Goal: Task Accomplishment & Management: Manage account settings

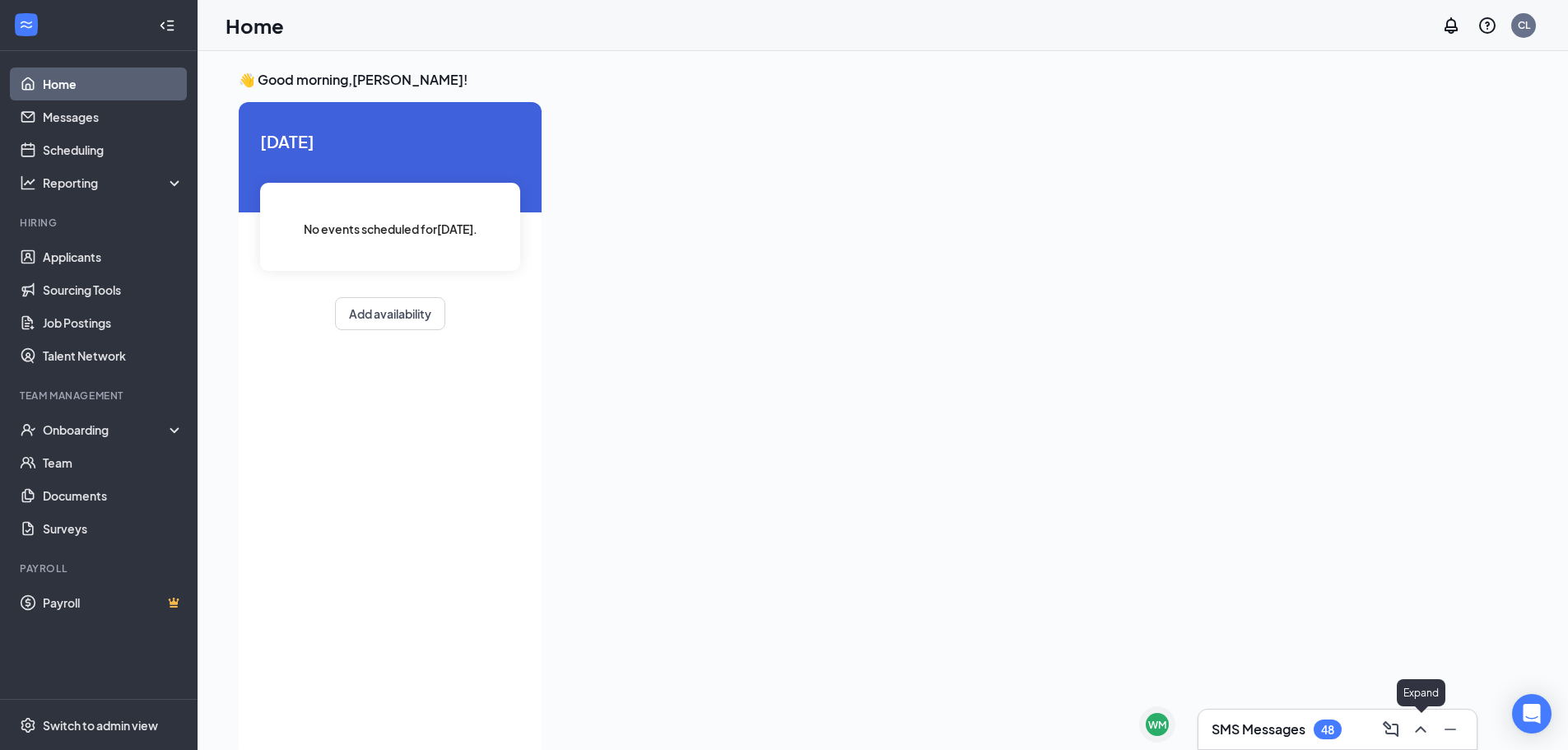
click at [1425, 729] on icon "ChevronUp" at bounding box center [1420, 729] width 20 height 20
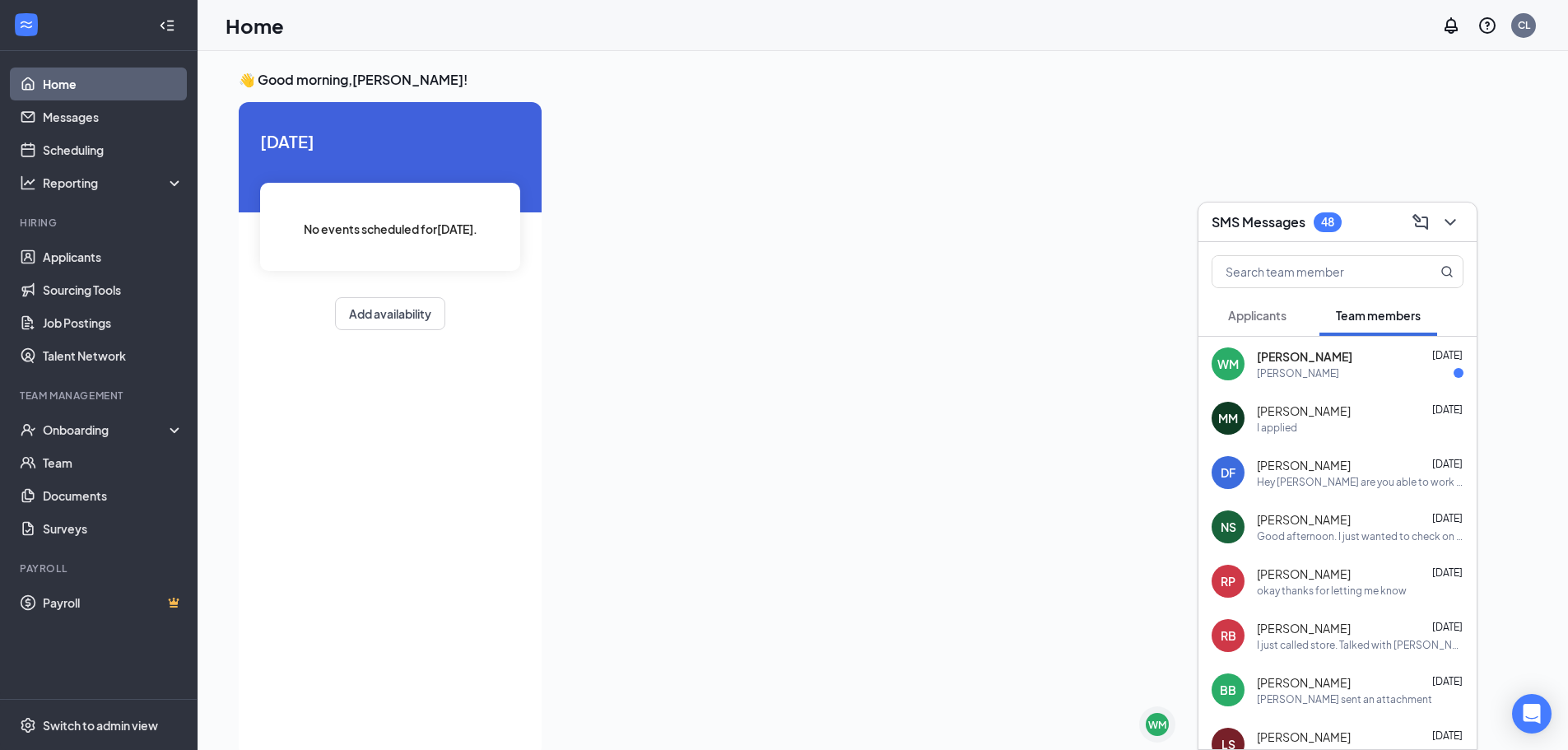
click at [1399, 375] on div "[PERSON_NAME]" at bounding box center [1360, 373] width 207 height 14
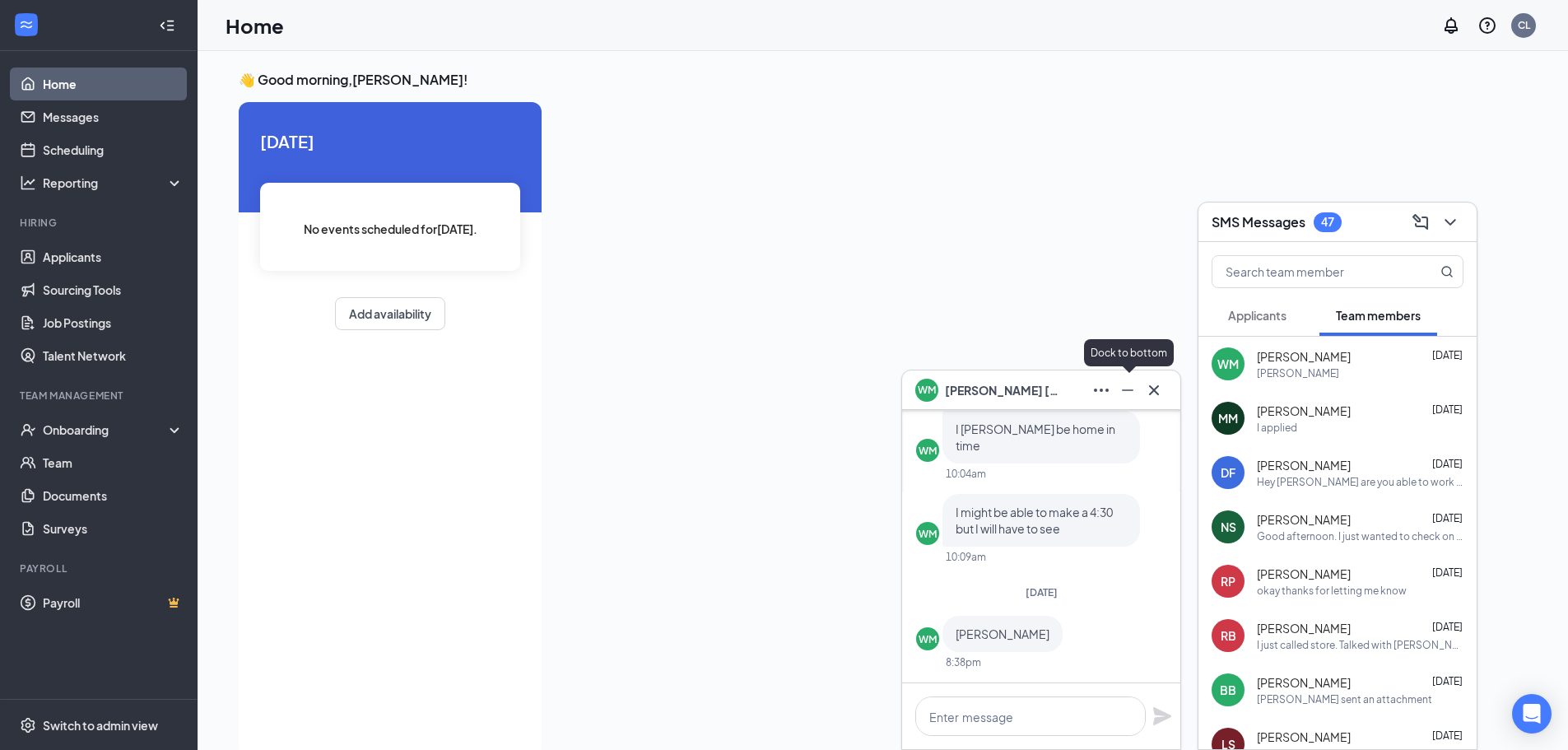
click at [1132, 395] on icon "Minimize" at bounding box center [1127, 389] width 20 height 20
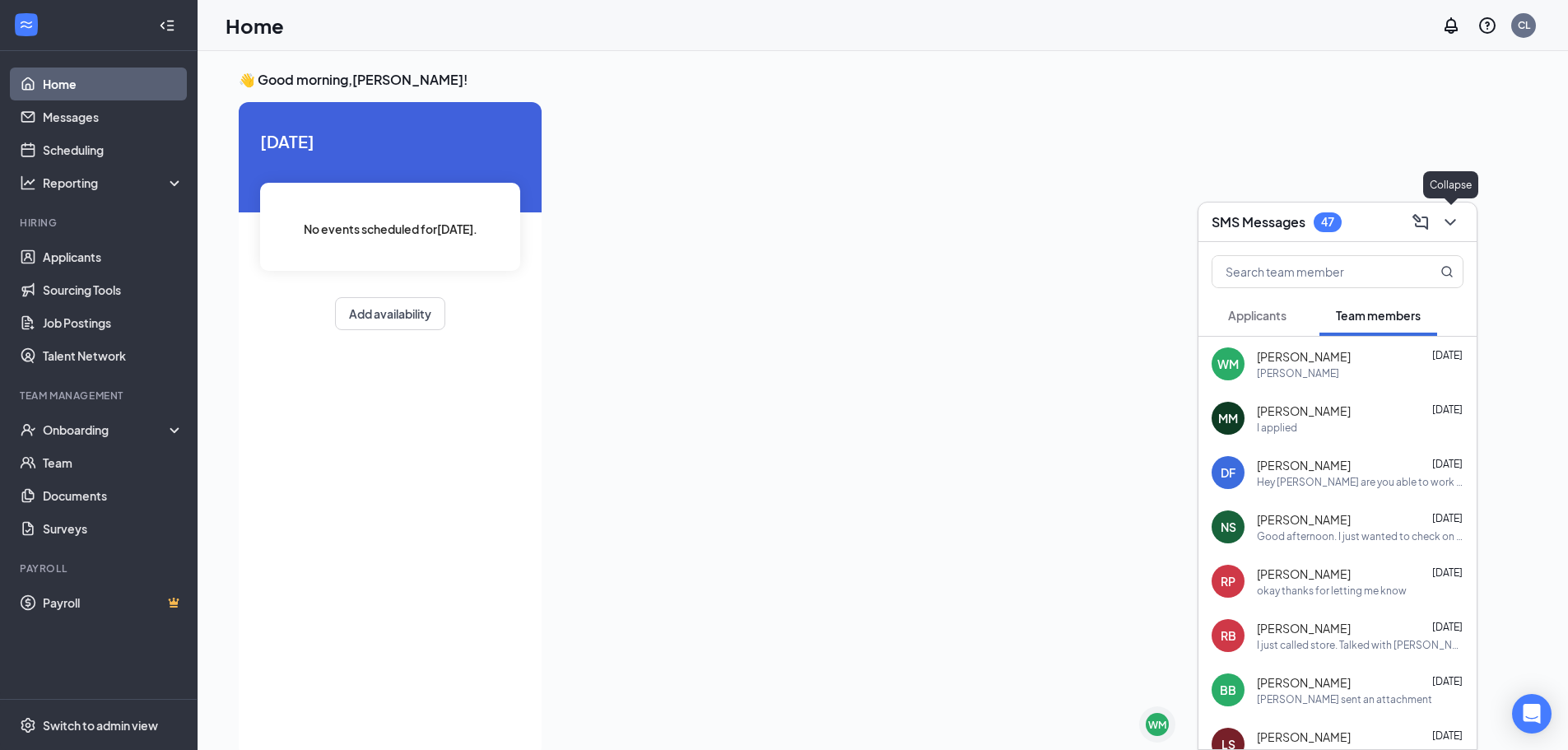
click at [1455, 220] on icon "ChevronDown" at bounding box center [1450, 222] width 10 height 7
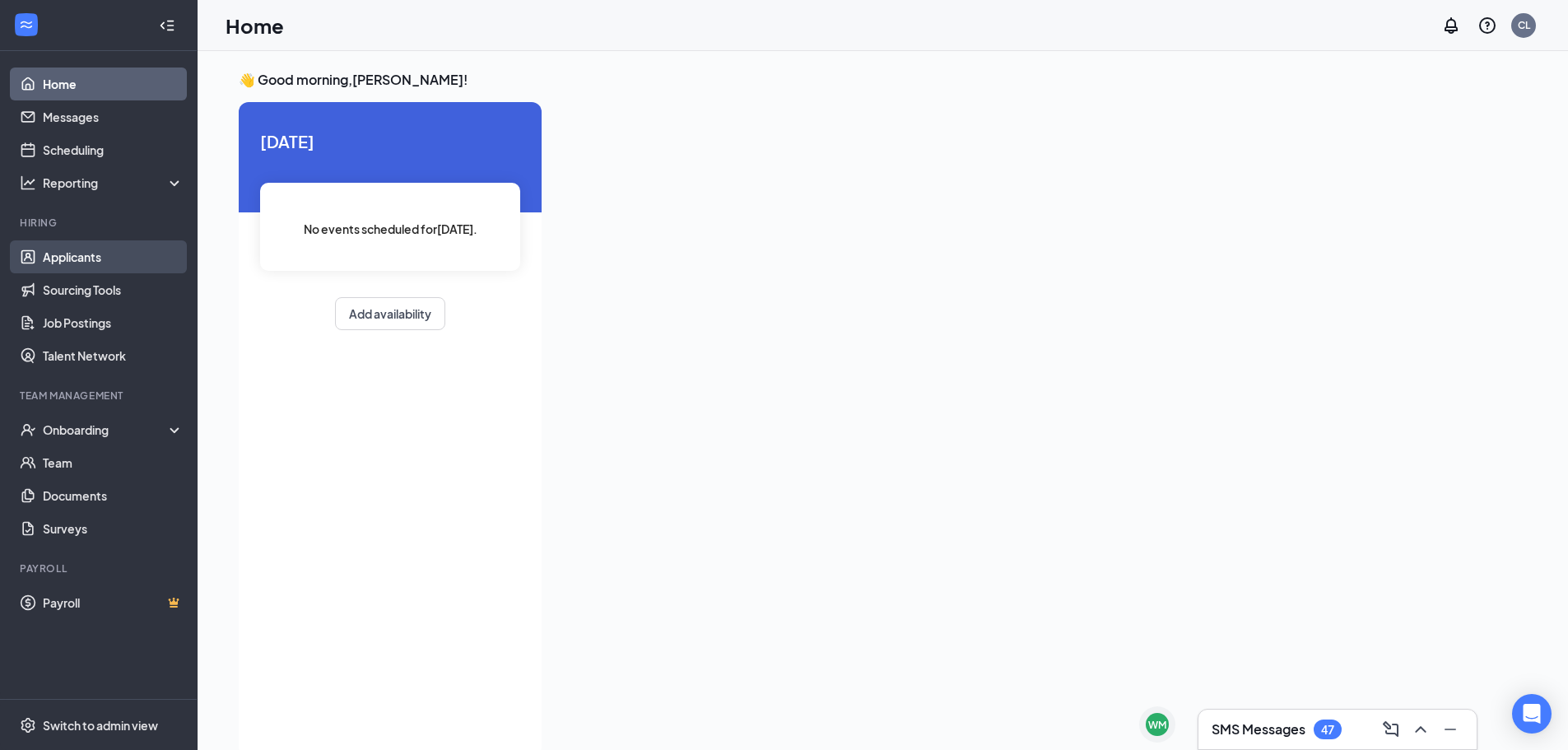
click at [98, 249] on link "Applicants" at bounding box center [113, 256] width 141 height 33
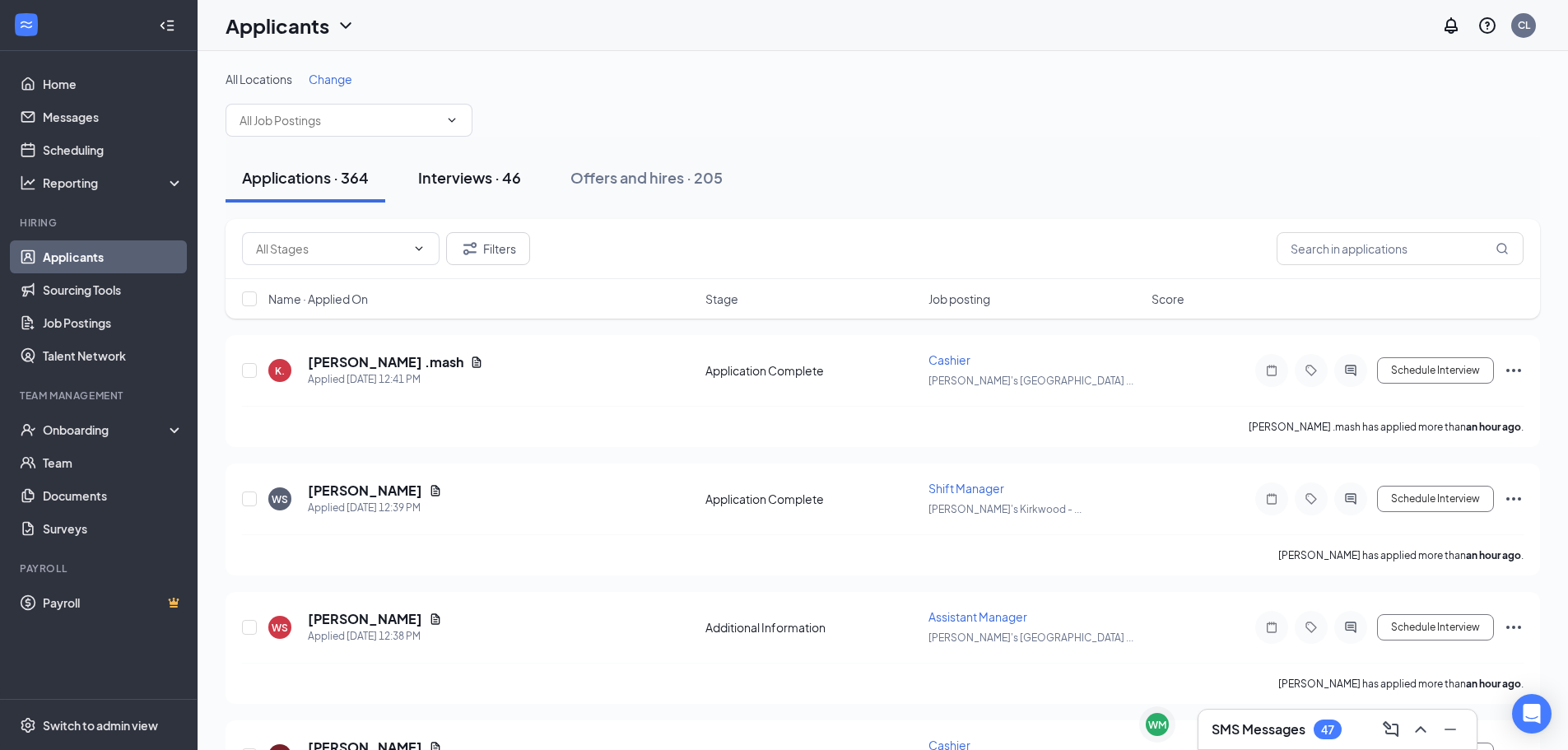
click at [489, 190] on button "Interviews · 46" at bounding box center [469, 177] width 136 height 50
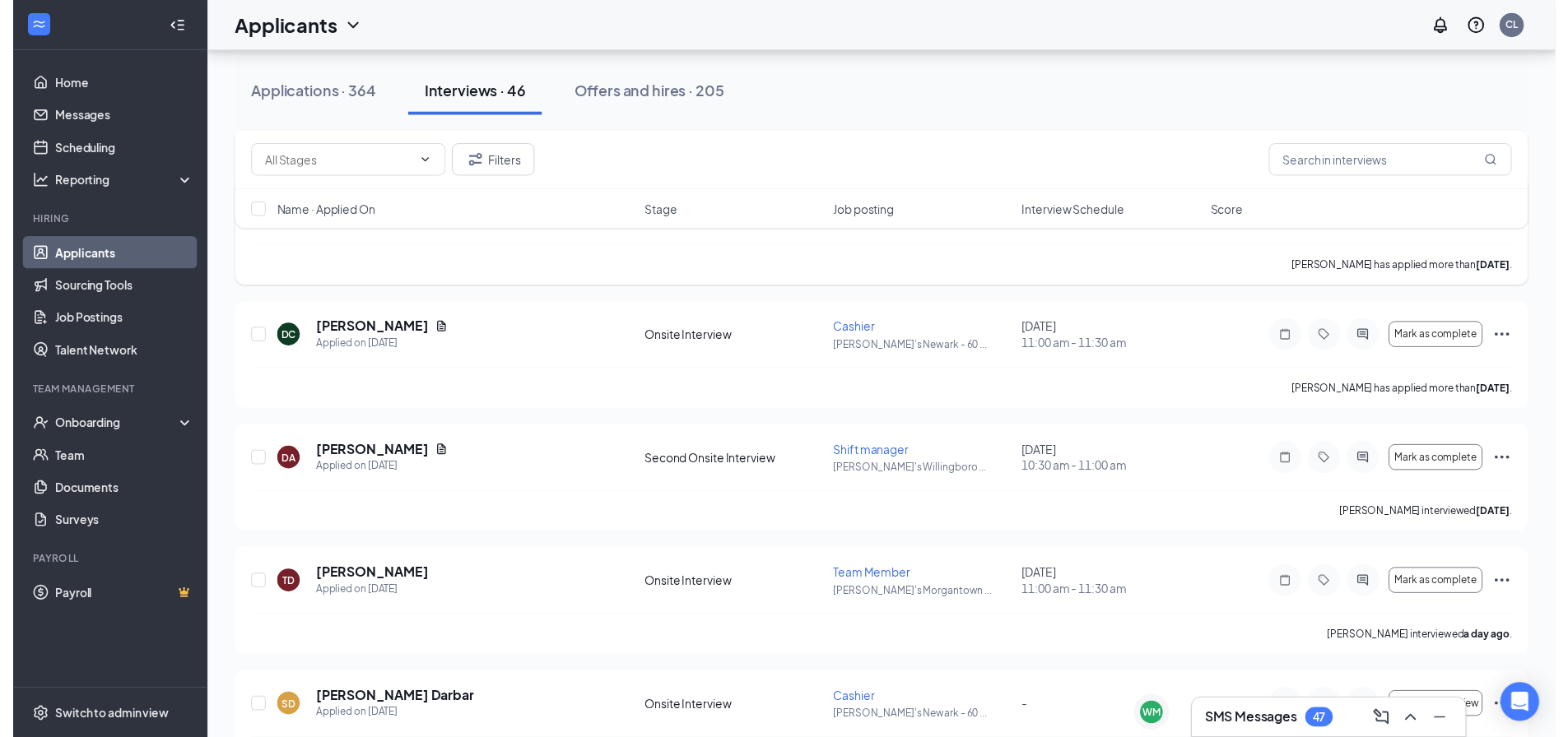
scroll to position [411, 0]
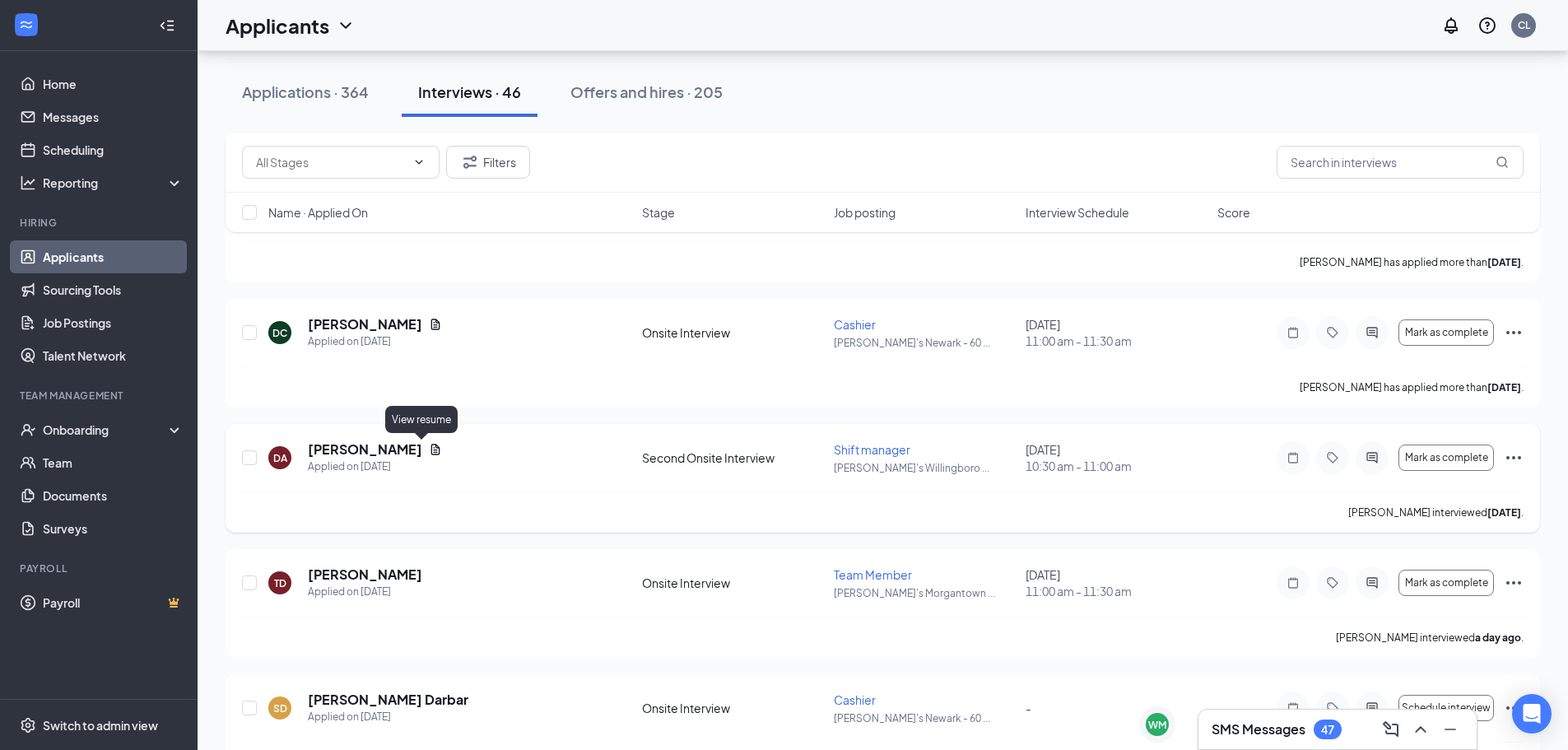
click at [429, 454] on icon "Document" at bounding box center [435, 448] width 13 height 13
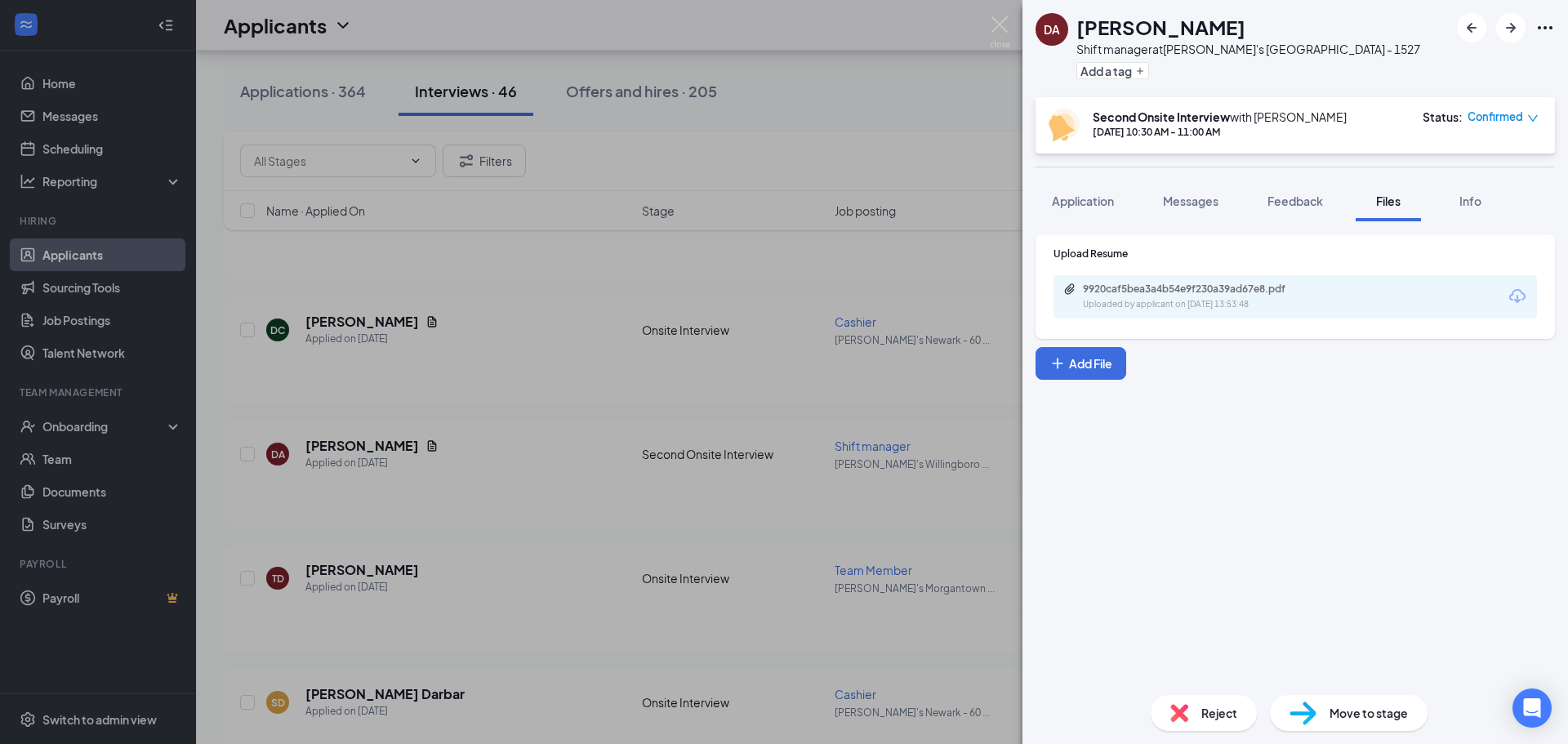
click at [1154, 291] on div "9920caf5bea3a4b54e9f230a39ad67e8.pdf" at bounding box center [1197, 289] width 229 height 13
click at [812, 272] on div "DA [PERSON_NAME] Shift manager at [PERSON_NAME]'s [GEOGRAPHIC_DATA] - 1527 Add …" at bounding box center [784, 372] width 1568 height 744
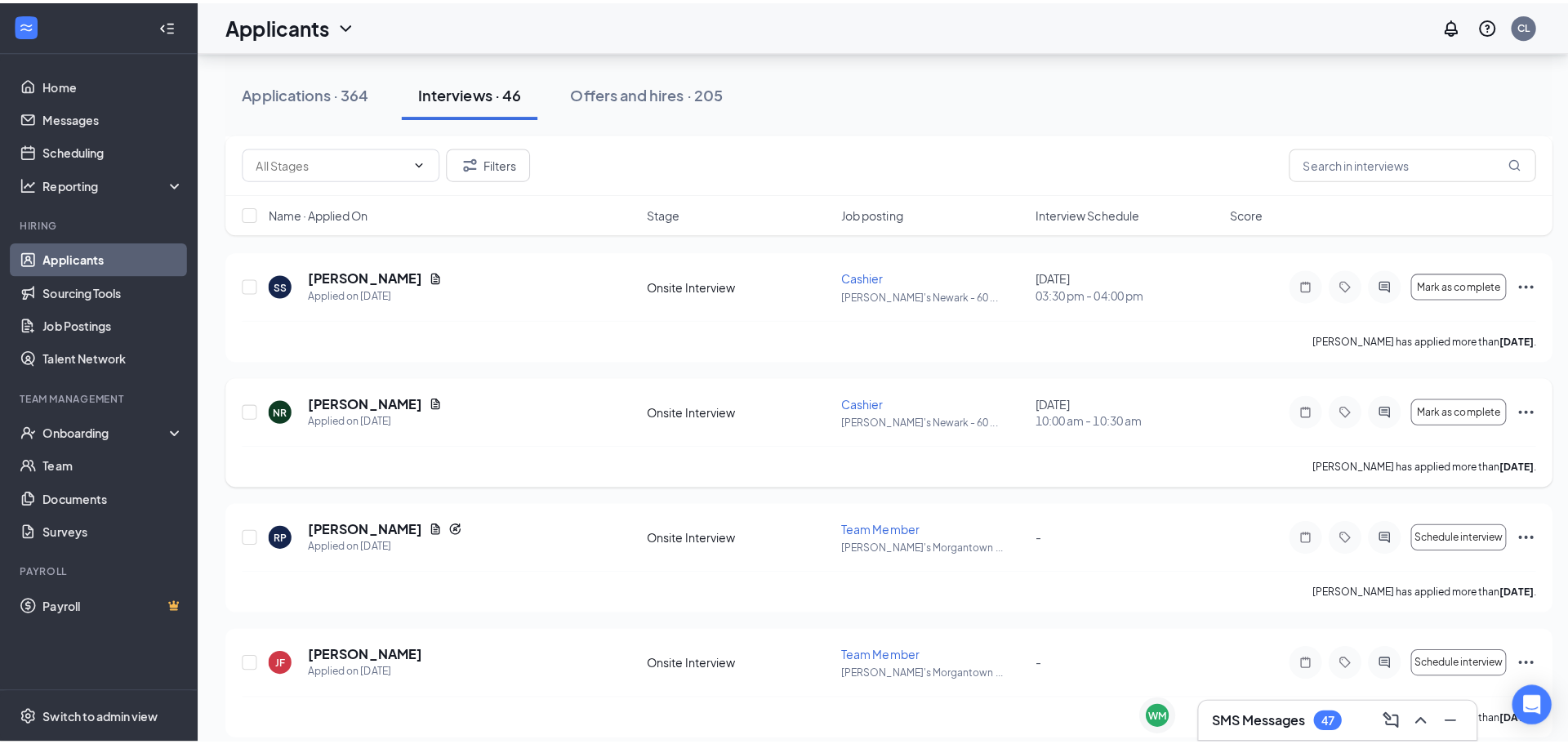
scroll to position [1388, 0]
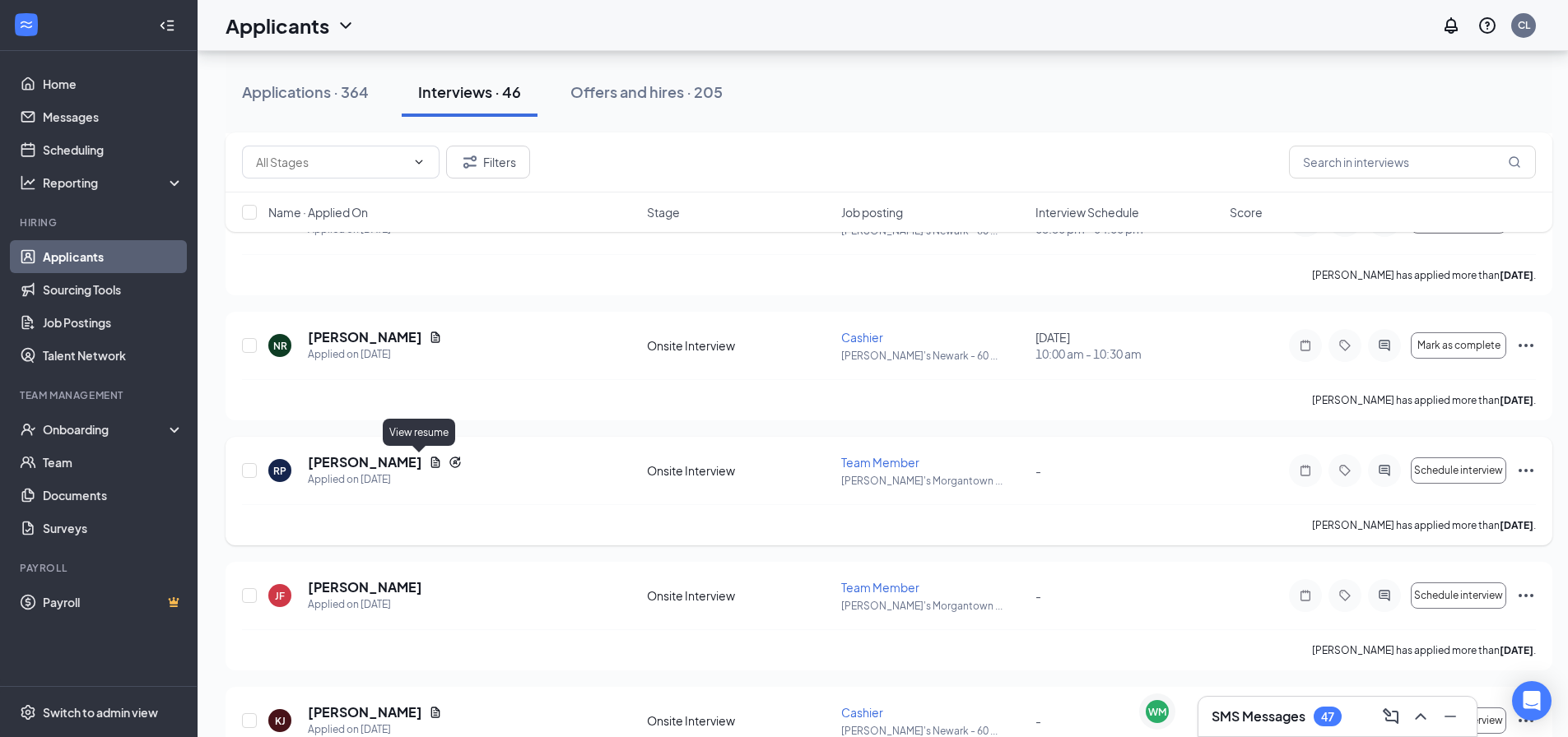
click at [429, 466] on icon "Document" at bounding box center [435, 462] width 13 height 13
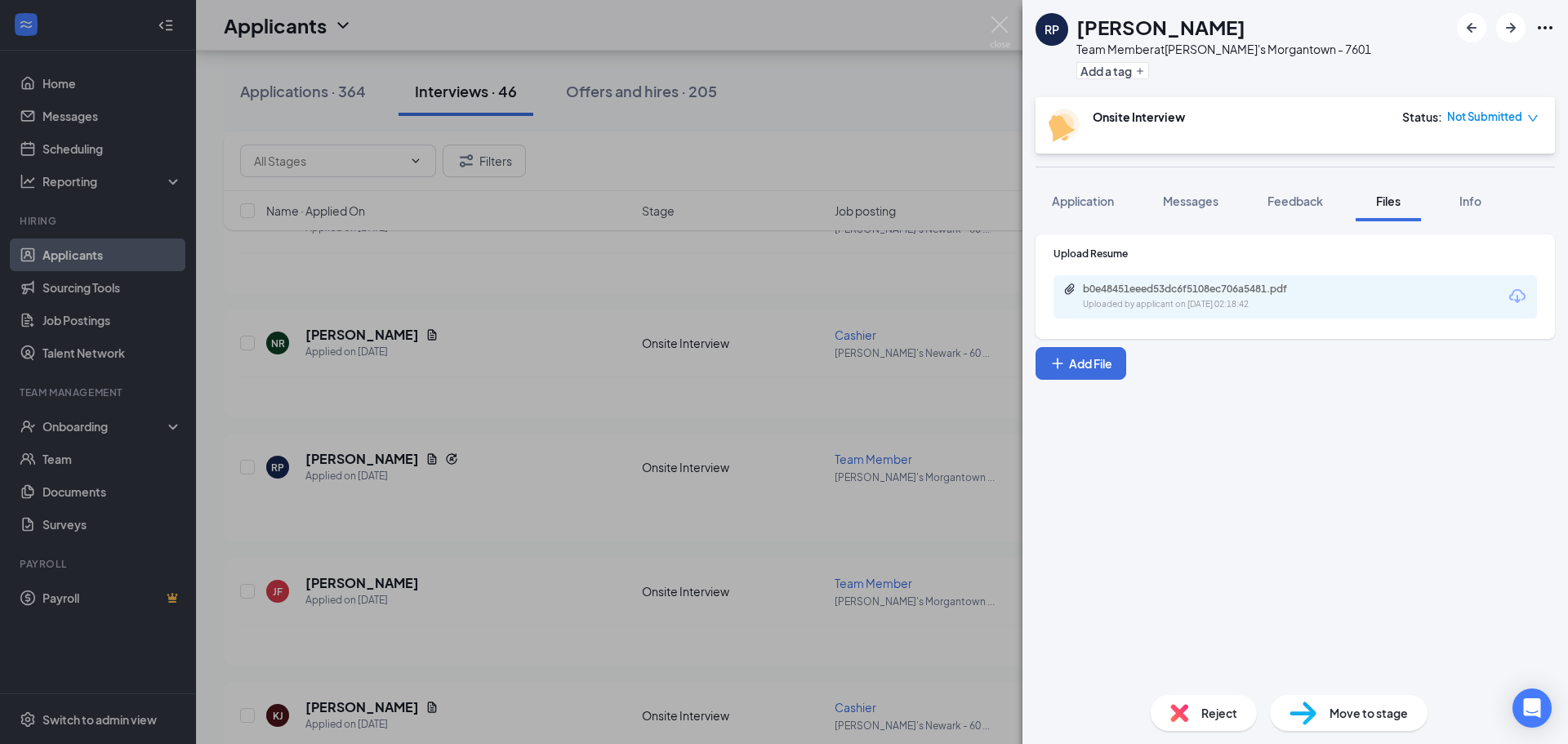
click at [1356, 302] on div "b0e48451eeed53dc6f5108ec706a5481.pdf Uploaded by applicant on [DATE] 02:18:42" at bounding box center [1295, 297] width 484 height 43
click at [1128, 303] on div "Uploaded by applicant on [DATE] 02:18:42" at bounding box center [1206, 304] width 245 height 13
click at [1202, 208] on div "Messages" at bounding box center [1190, 200] width 55 height 16
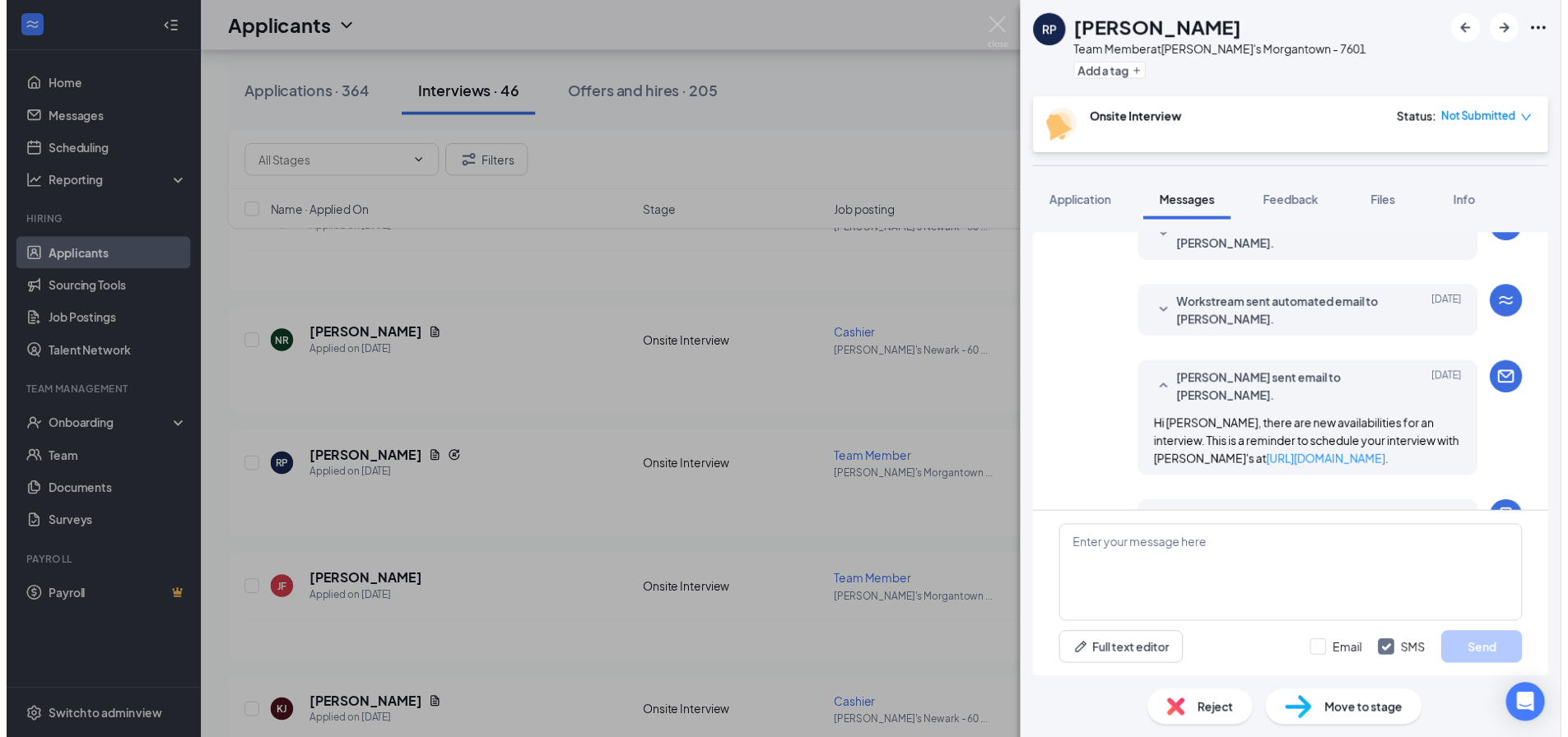
scroll to position [565, 0]
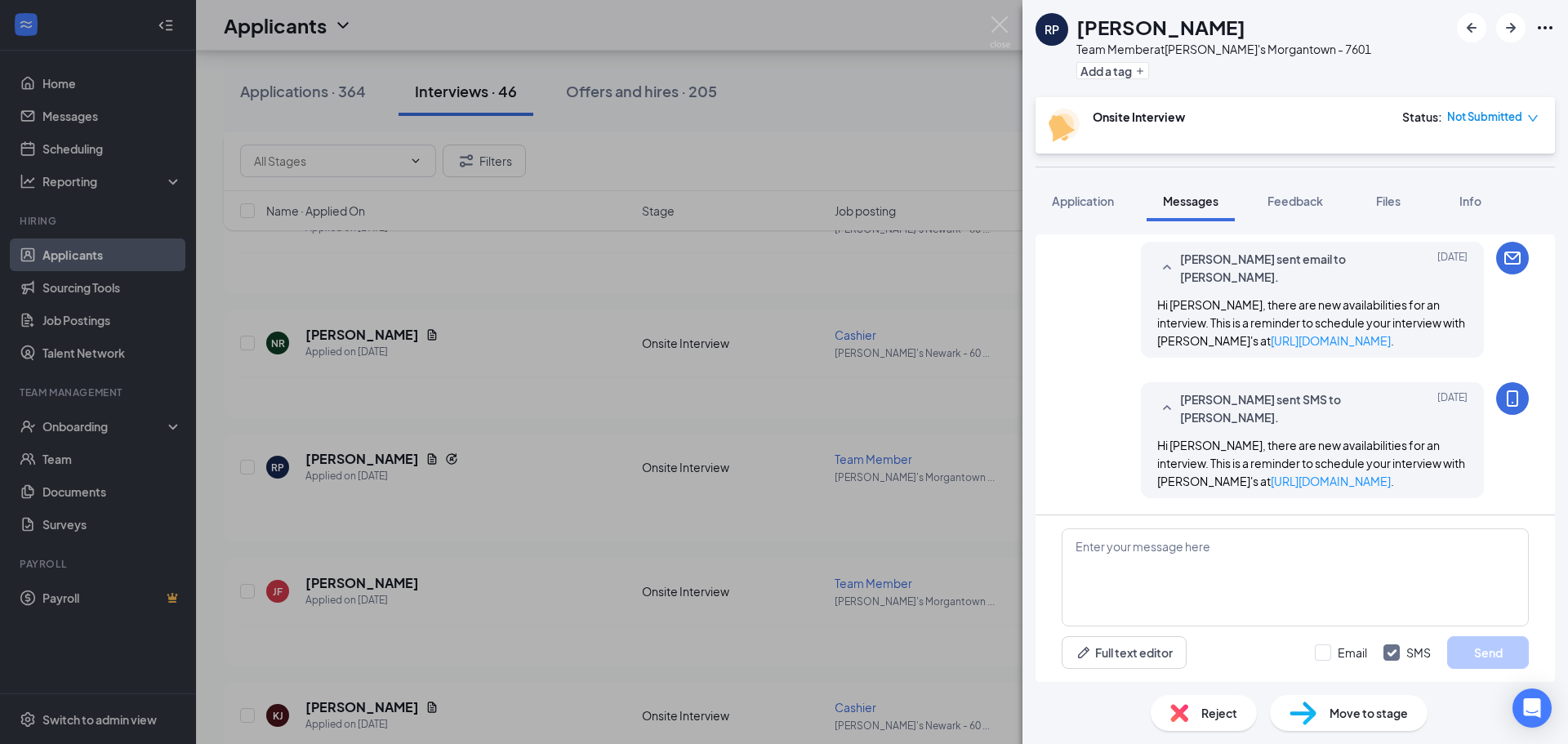
click at [909, 422] on div "RP [PERSON_NAME] Team Member at Arby's [GEOGRAPHIC_DATA] - 7601 Add a tag Onsit…" at bounding box center [784, 372] width 1568 height 744
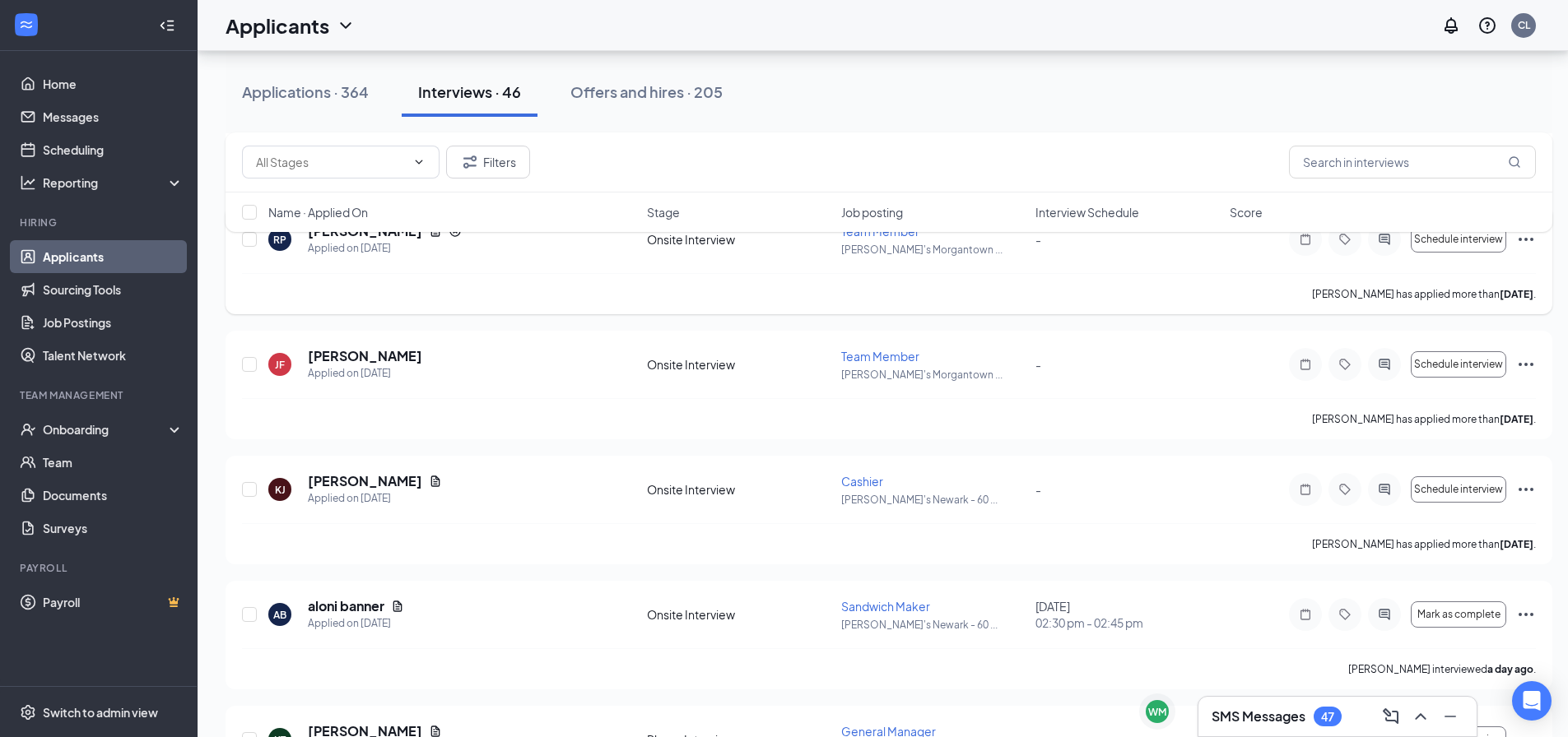
scroll to position [1728, 0]
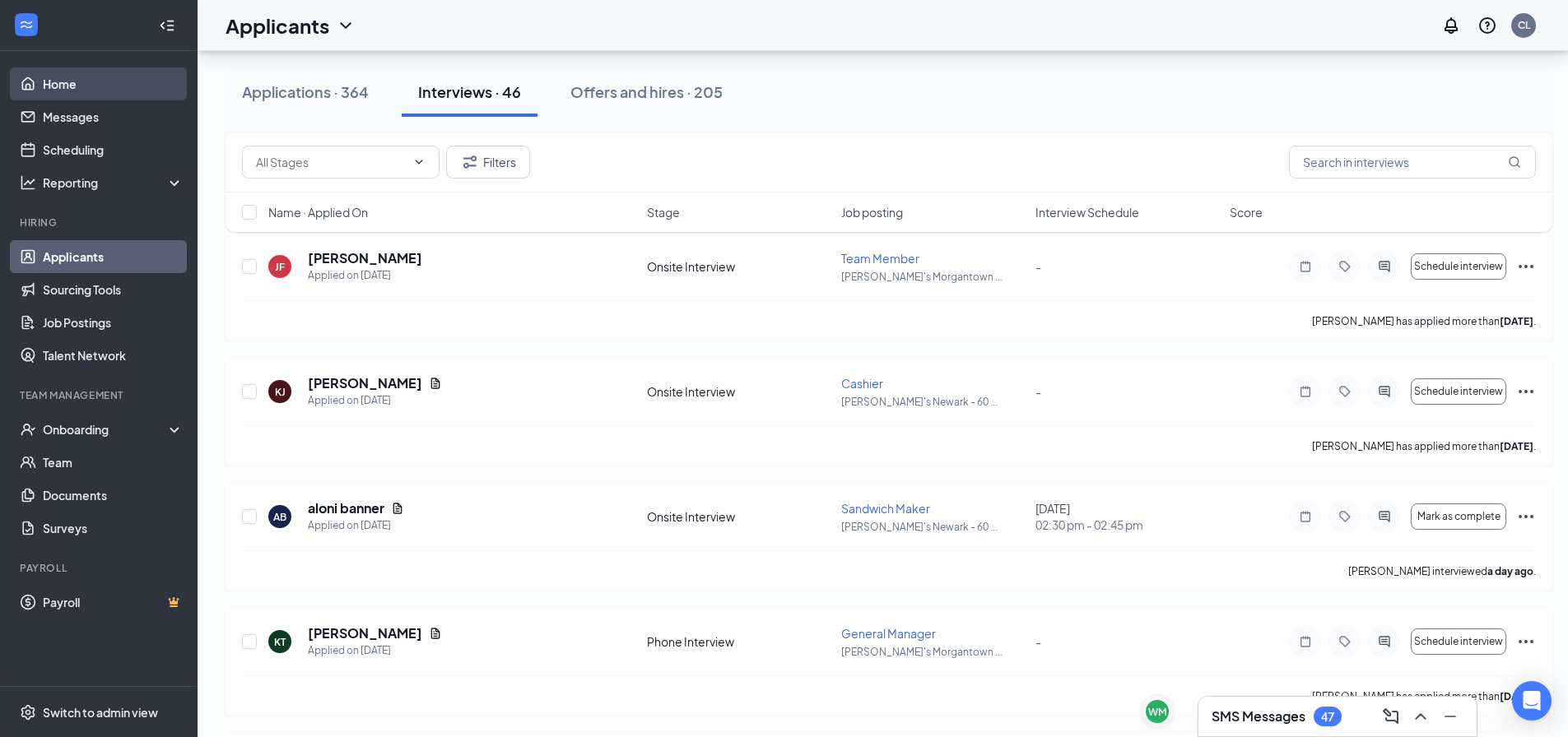
click at [76, 94] on link "Home" at bounding box center [113, 84] width 141 height 33
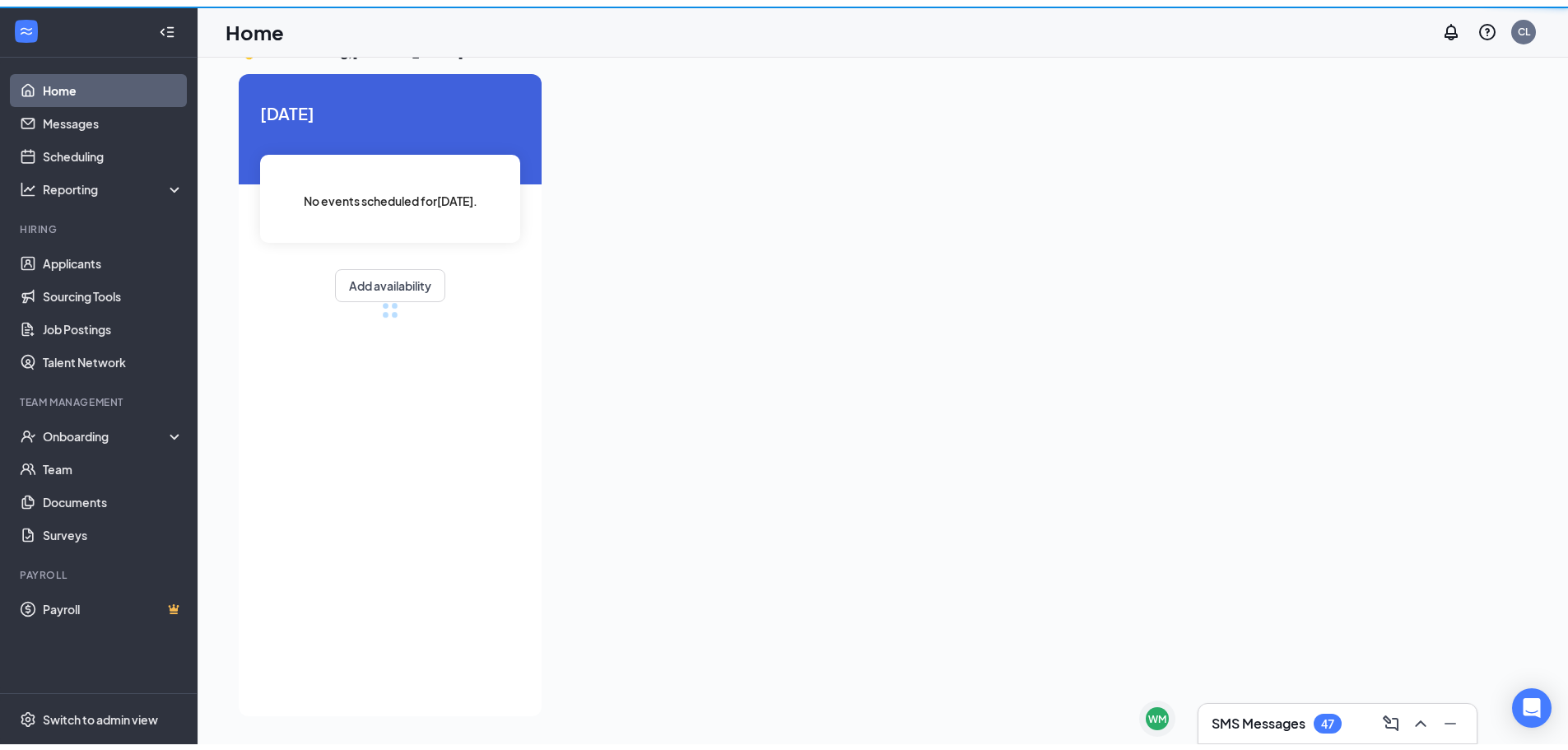
scroll to position [35, 0]
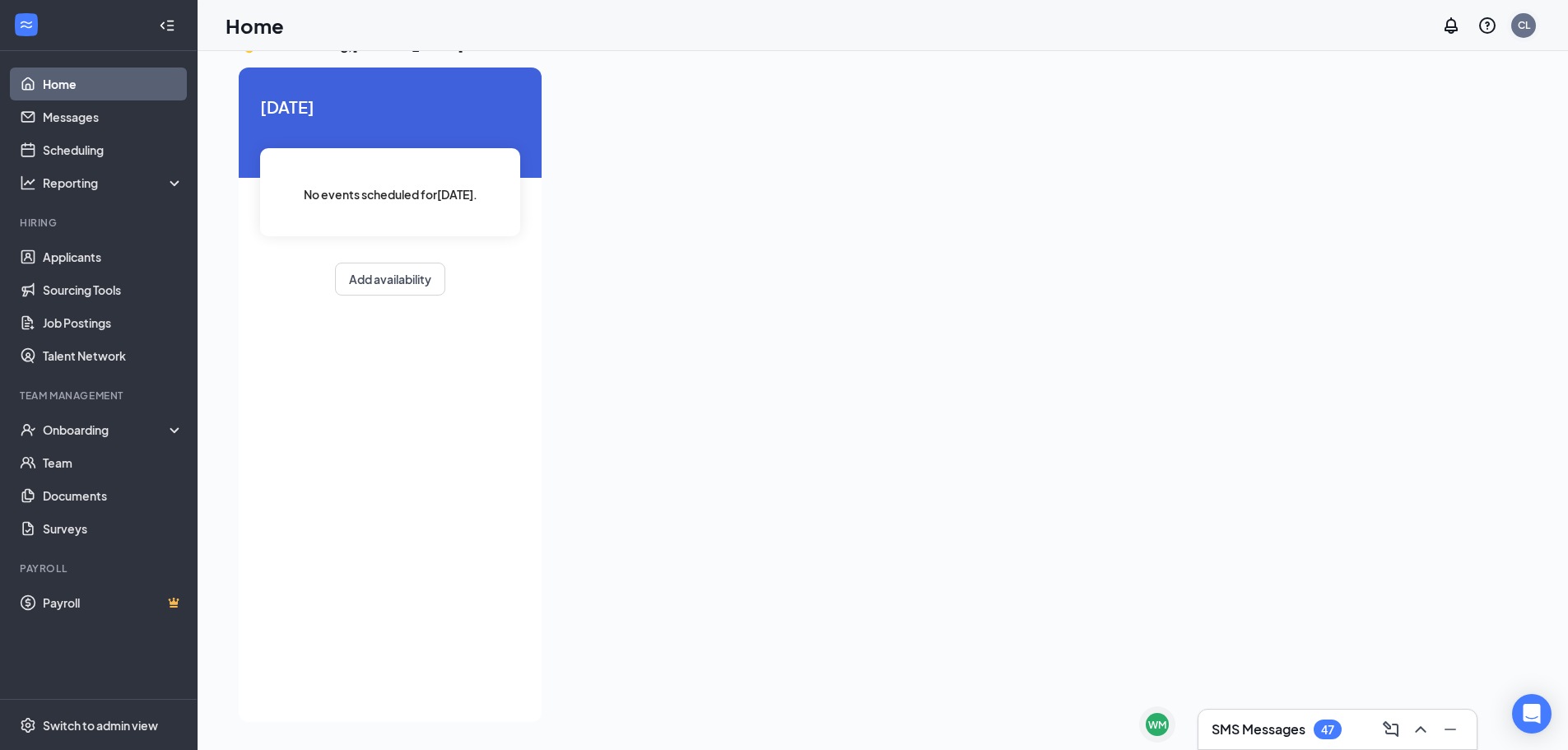
click at [1518, 24] on div "CL" at bounding box center [1524, 25] width 12 height 14
click at [1403, 242] on li "Log out" at bounding box center [1440, 252] width 197 height 33
